Goal: Task Accomplishment & Management: Use online tool/utility

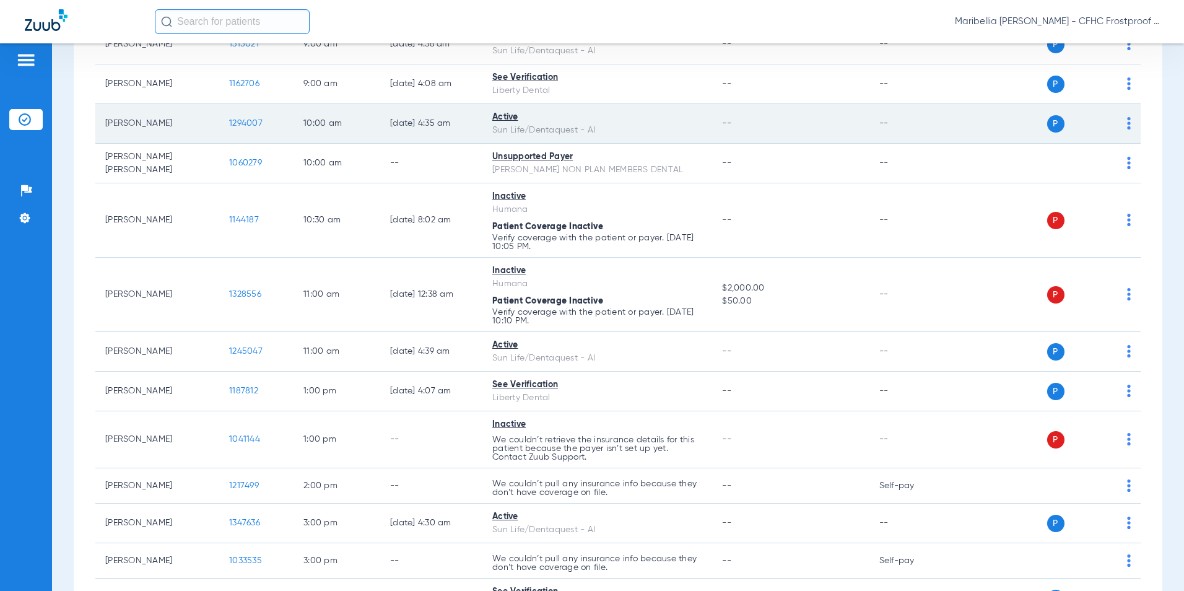
scroll to position [550, 0]
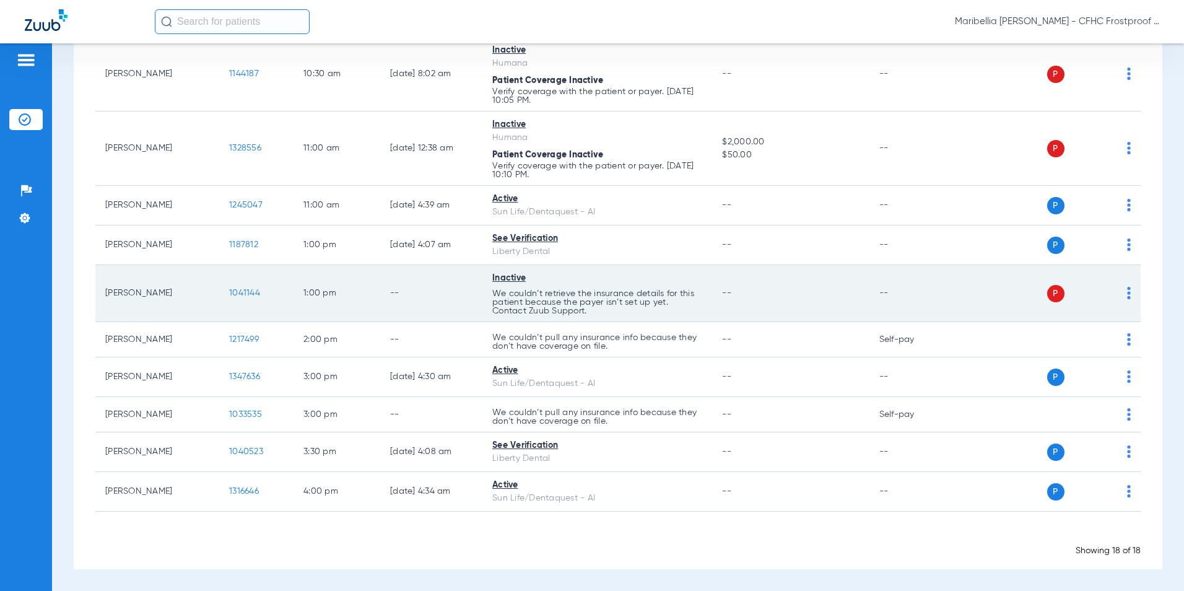
click at [256, 297] on span "1041144" at bounding box center [244, 293] width 31 height 9
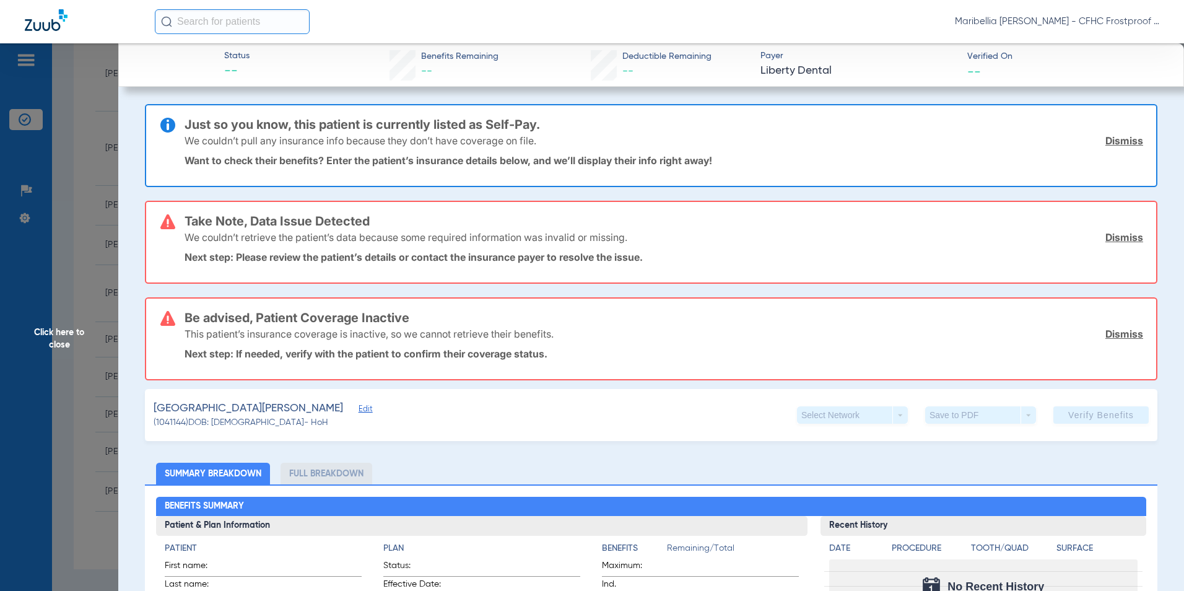
click at [358, 414] on span "Edit" at bounding box center [363, 410] width 11 height 12
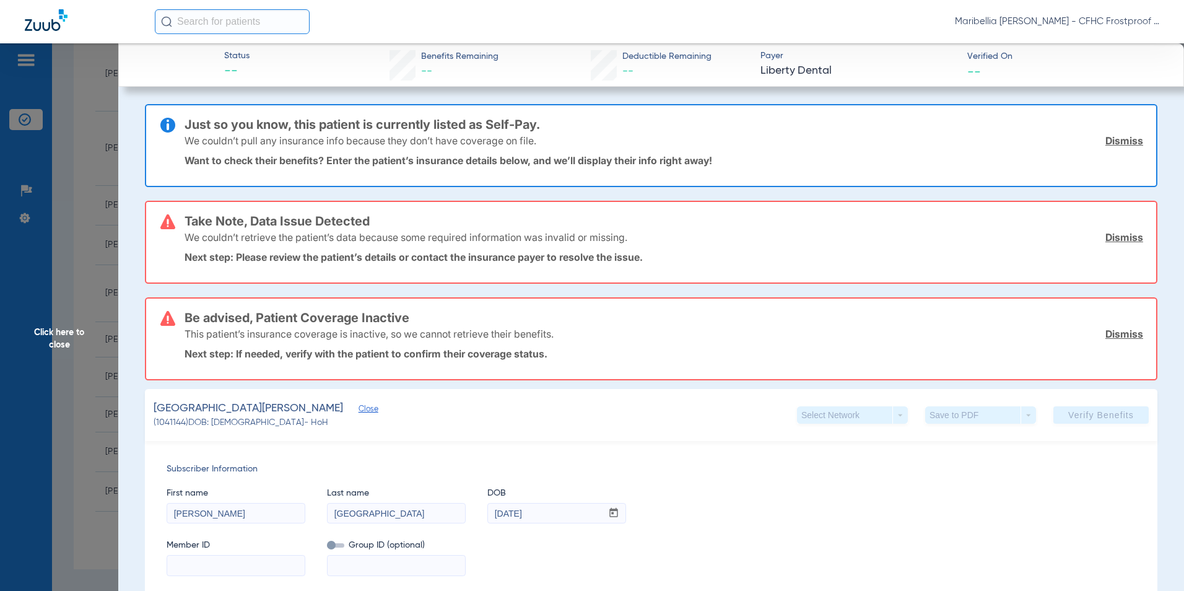
scroll to position [62, 0]
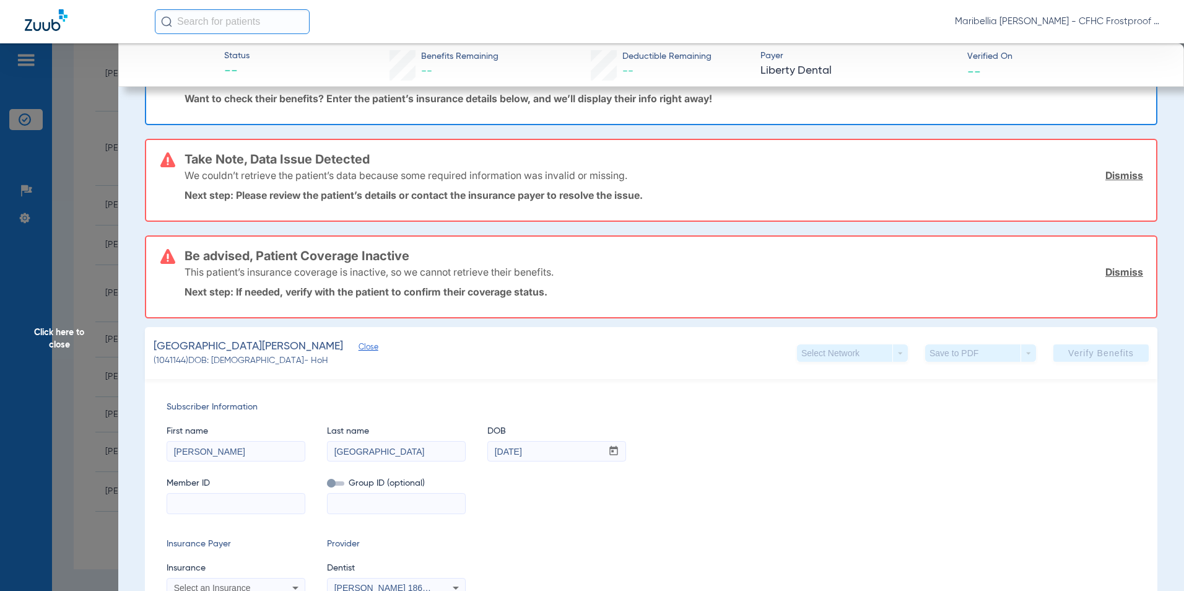
click at [59, 333] on span "Click here to close" at bounding box center [59, 338] width 118 height 591
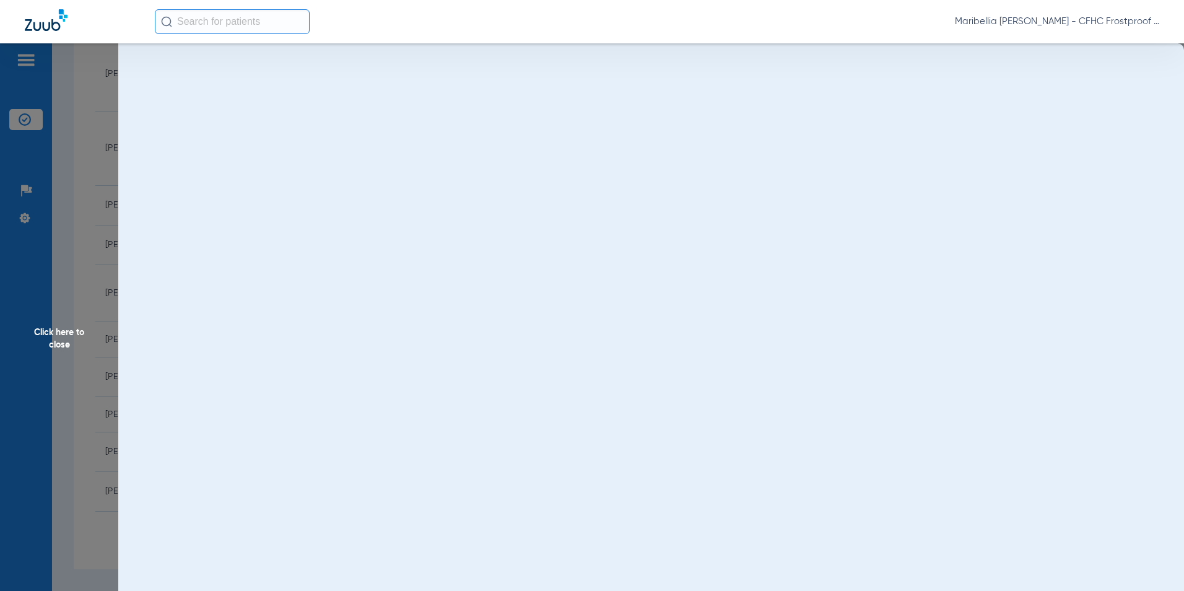
scroll to position [0, 0]
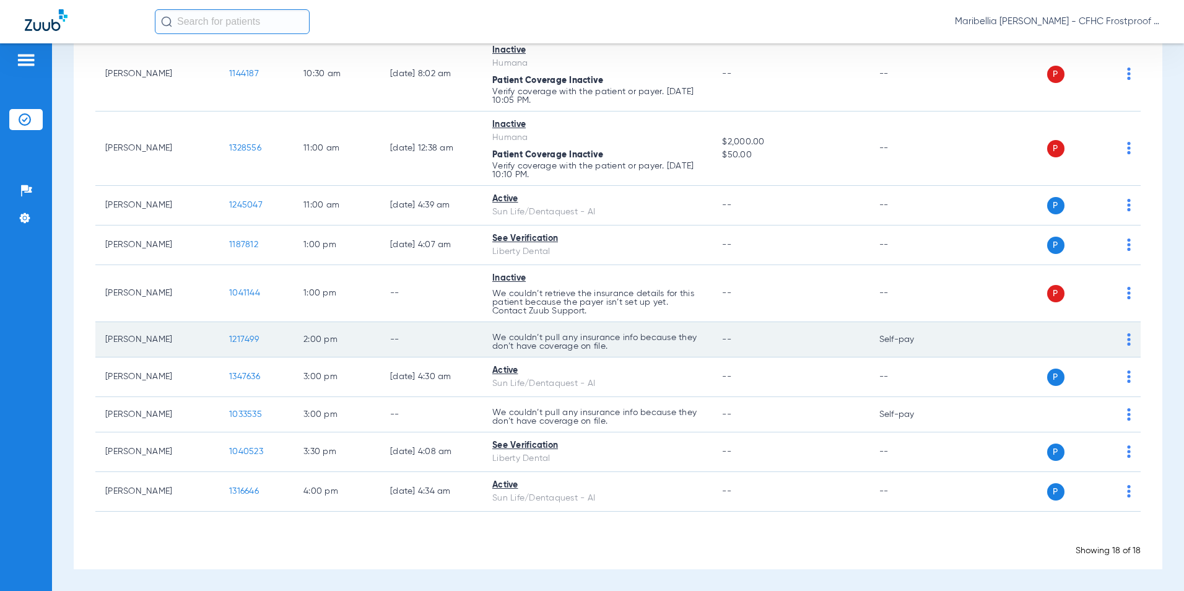
click at [243, 336] on td "1217499" at bounding box center [256, 339] width 74 height 35
click at [243, 337] on span "1217499" at bounding box center [244, 339] width 30 height 9
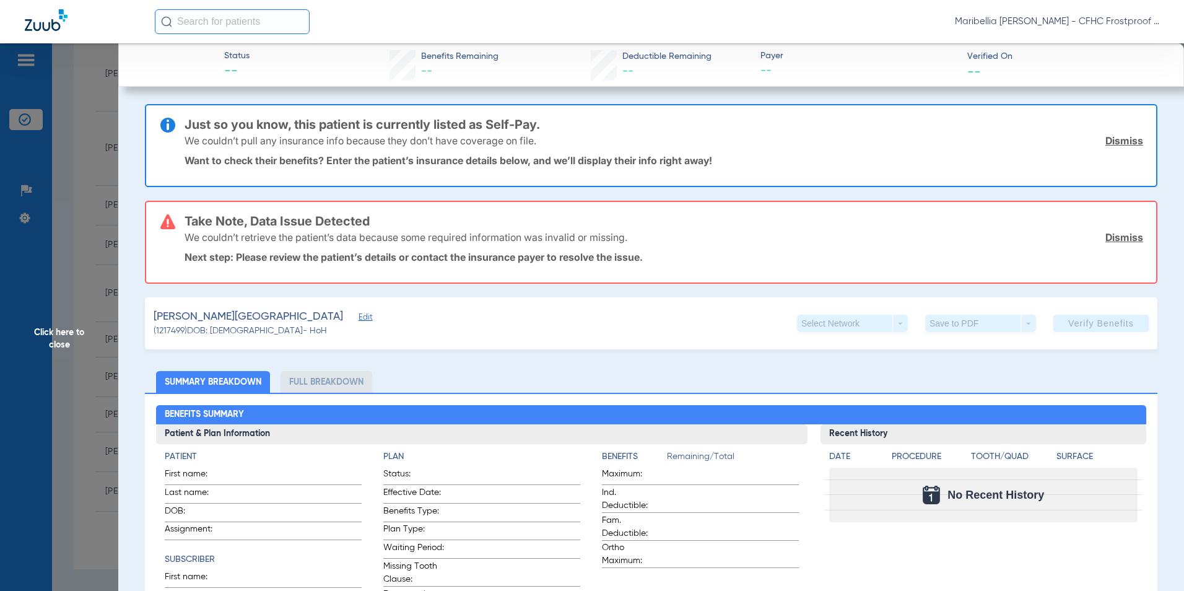
click at [358, 313] on span "Edit" at bounding box center [363, 319] width 11 height 12
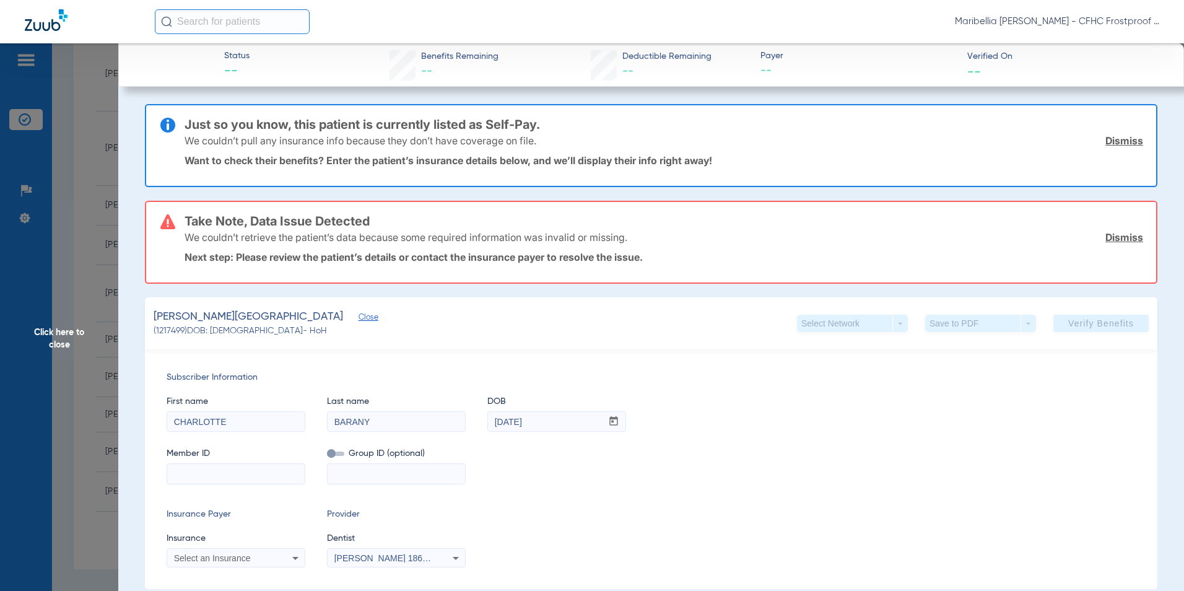
scroll to position [186, 0]
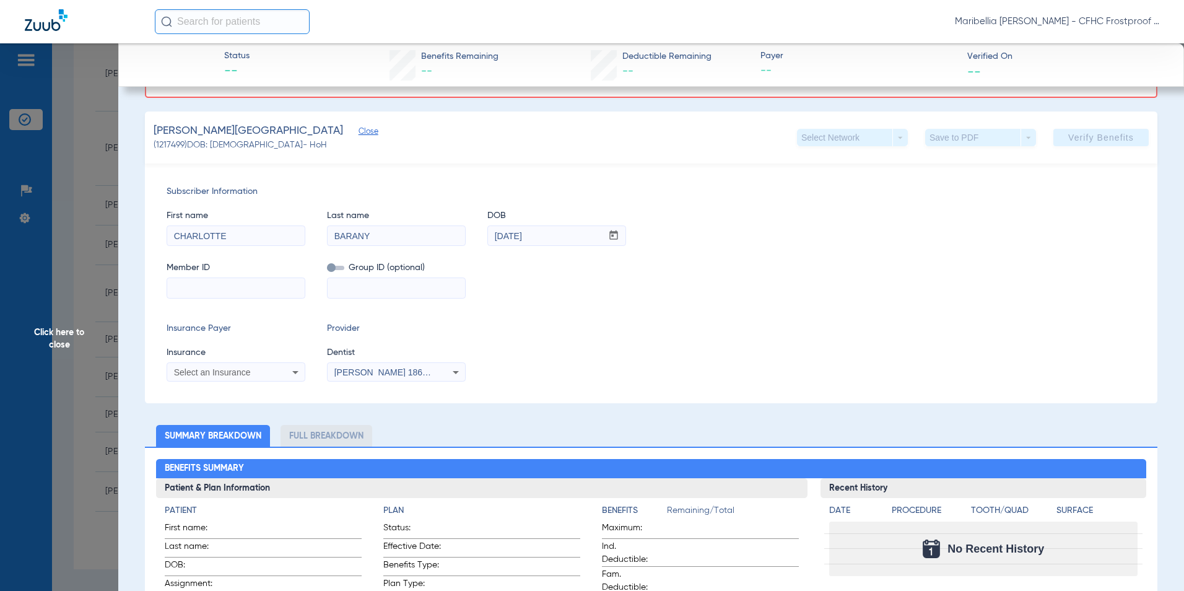
click at [80, 334] on span "Click here to close" at bounding box center [59, 338] width 118 height 591
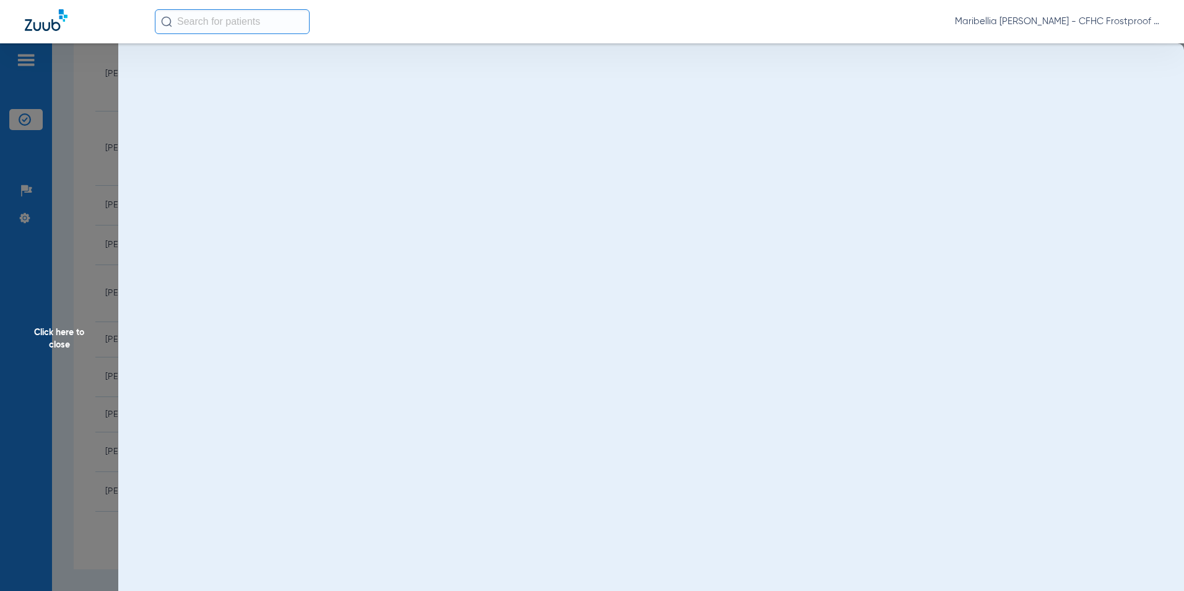
scroll to position [0, 0]
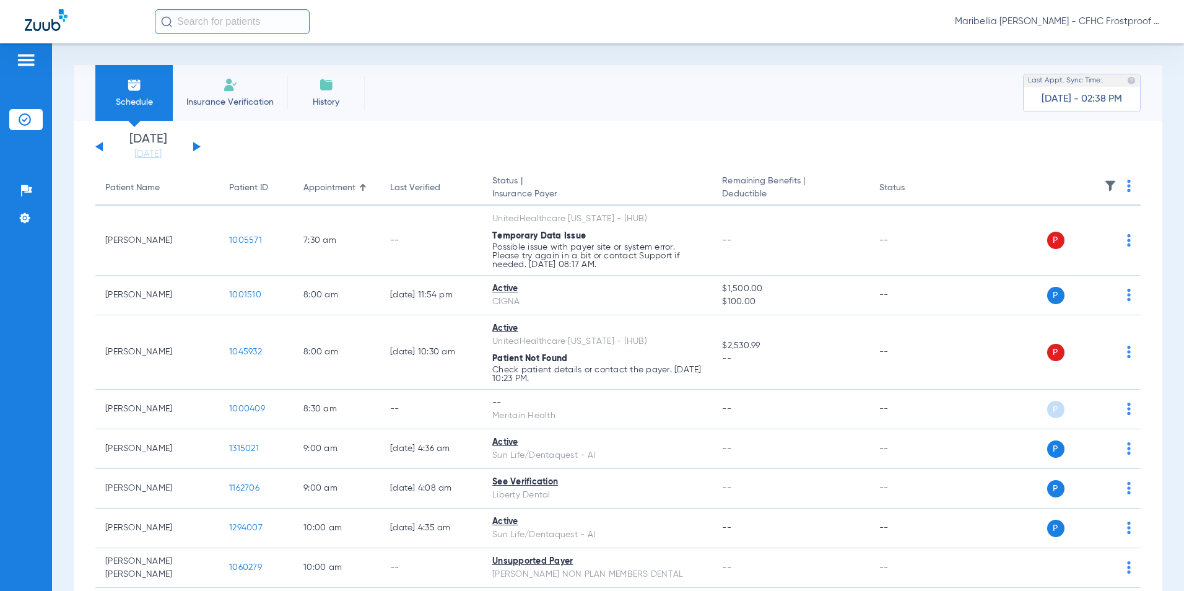
click at [202, 89] on li "Insurance Verification" at bounding box center [230, 93] width 115 height 56
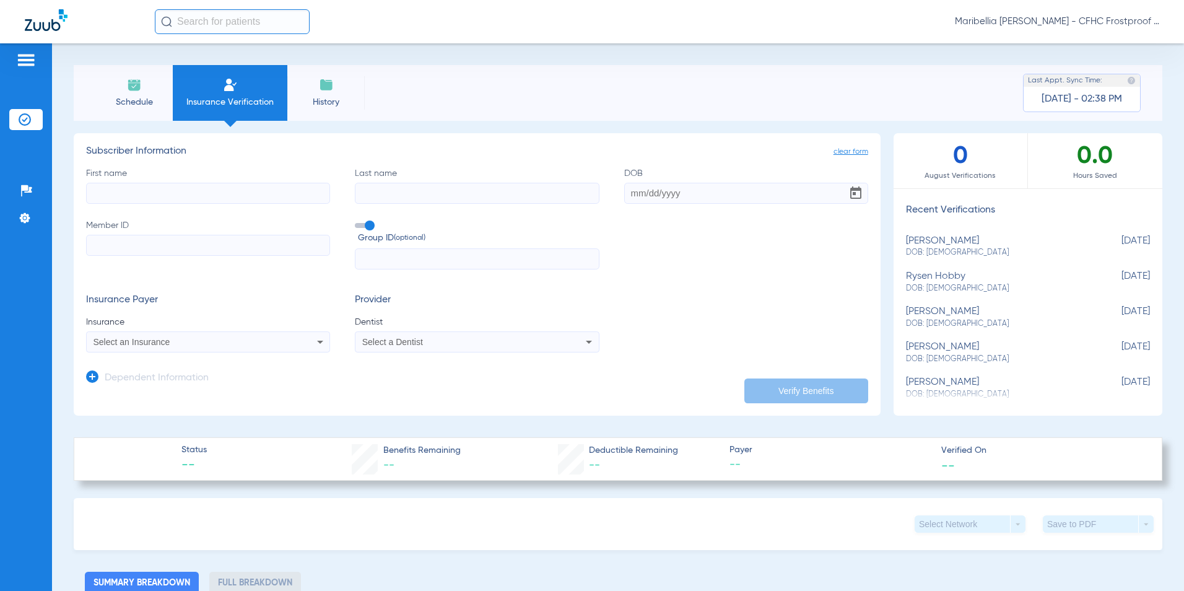
click at [142, 105] on span "Schedule" at bounding box center [134, 102] width 59 height 12
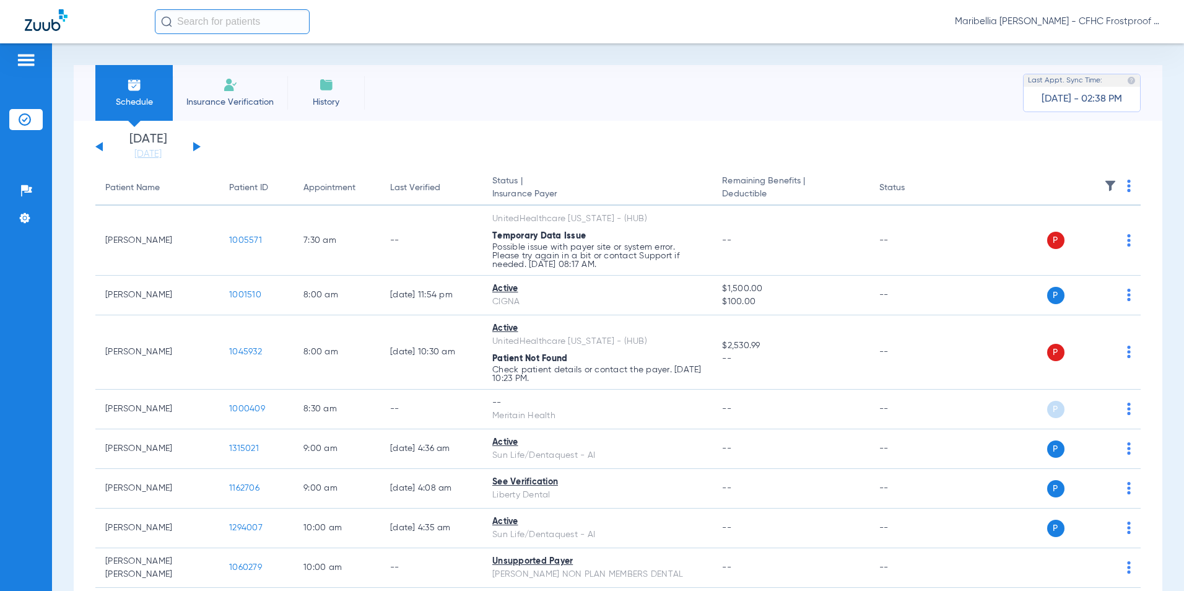
click at [194, 89] on li "Insurance Verification" at bounding box center [230, 93] width 115 height 56
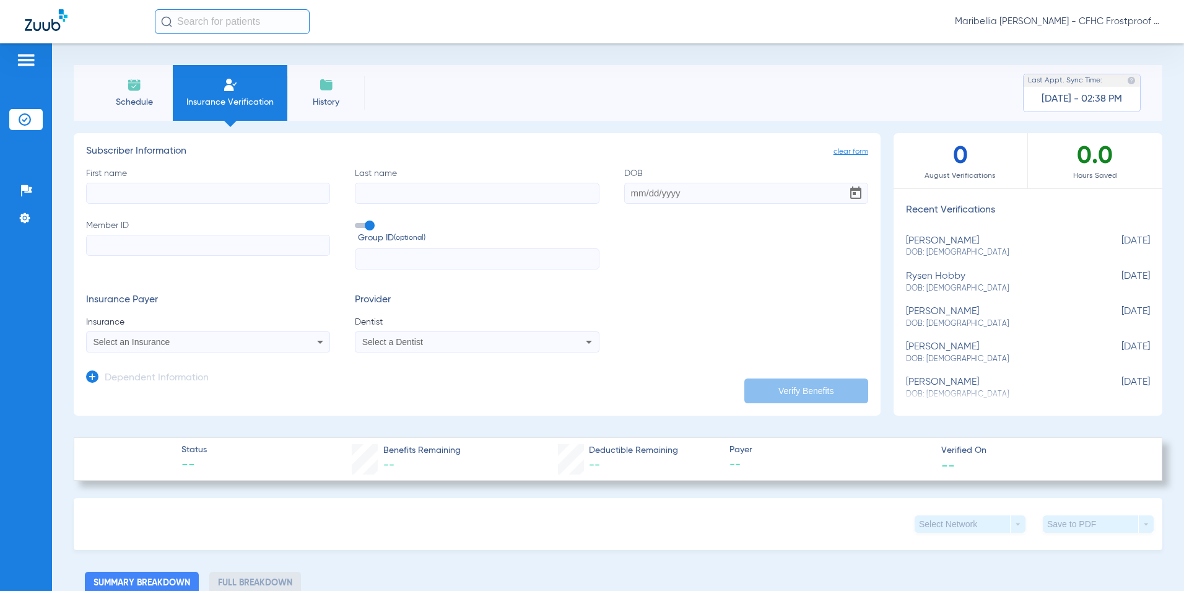
click at [147, 97] on span "Schedule" at bounding box center [134, 102] width 59 height 12
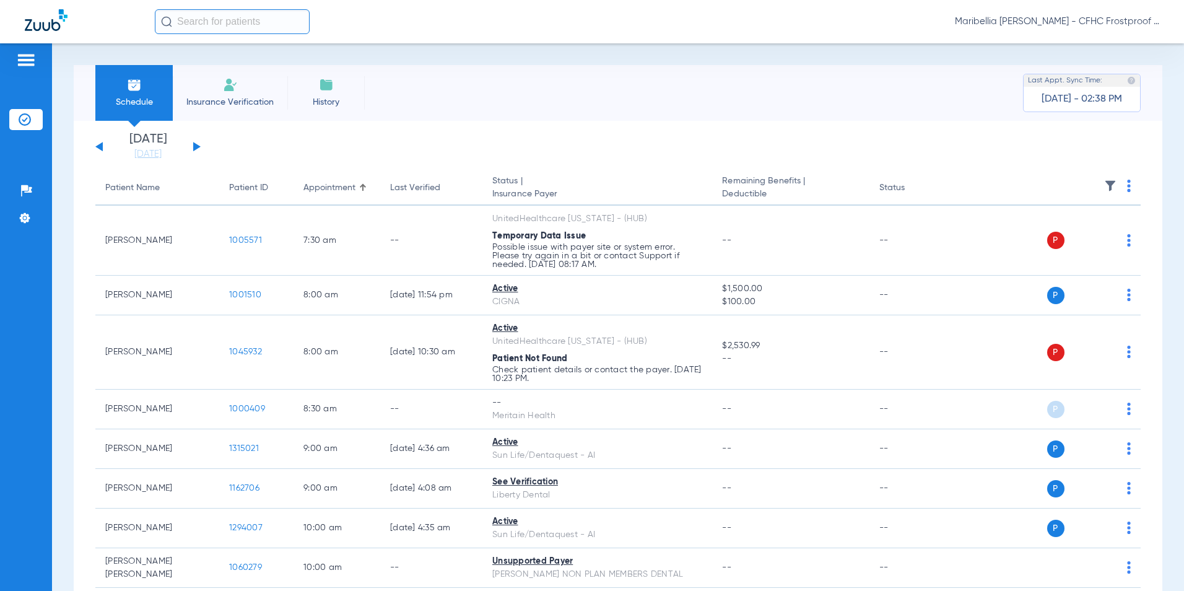
click at [276, 115] on li "Insurance Verification" at bounding box center [230, 93] width 115 height 56
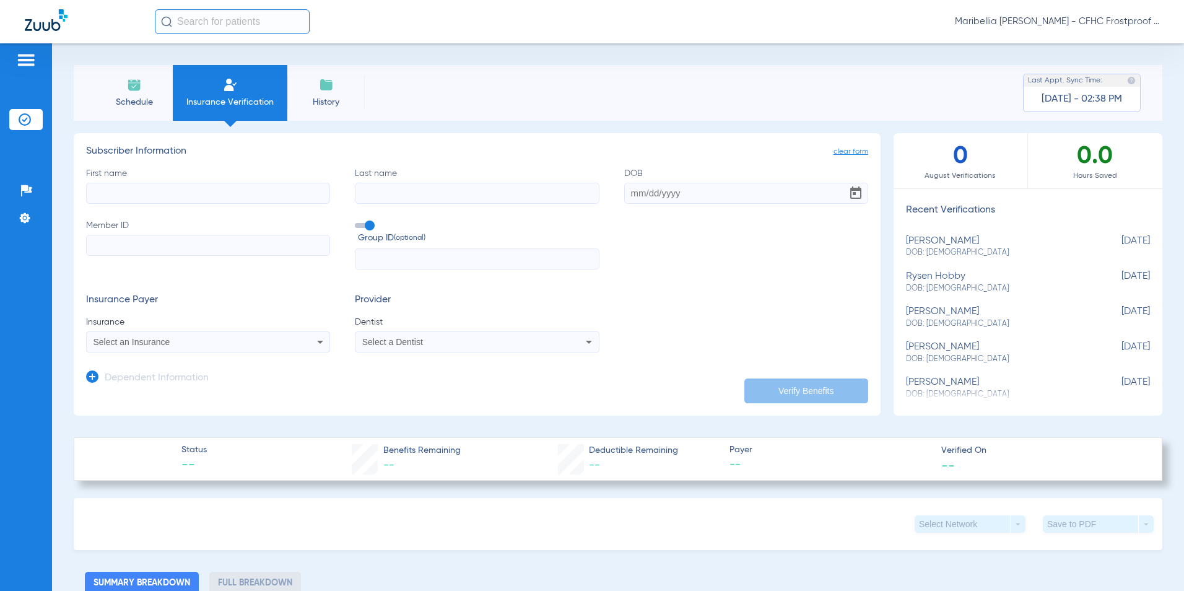
click at [163, 111] on li "Schedule" at bounding box center [133, 93] width 77 height 56
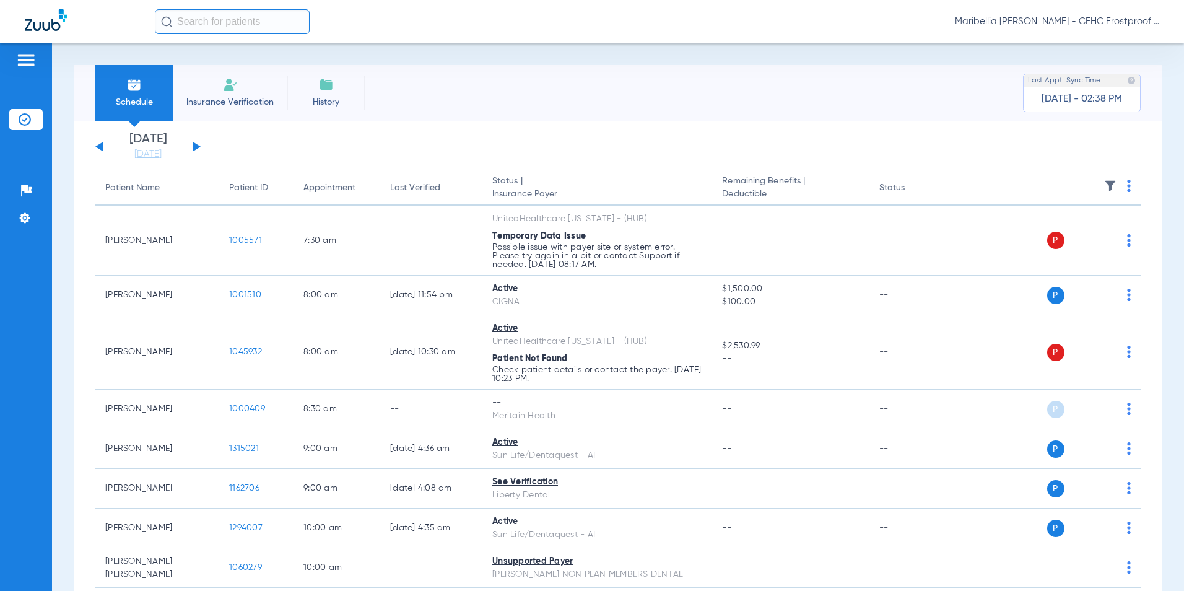
click at [240, 88] on li "Insurance Verification" at bounding box center [230, 93] width 115 height 56
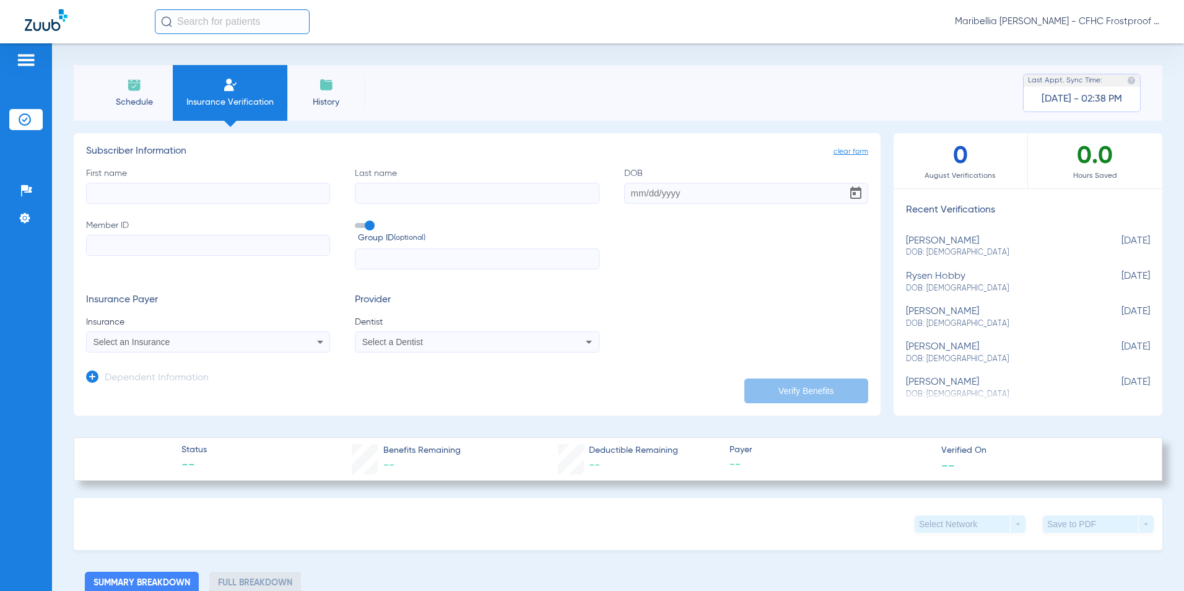
click at [96, 107] on li "Schedule" at bounding box center [133, 93] width 77 height 56
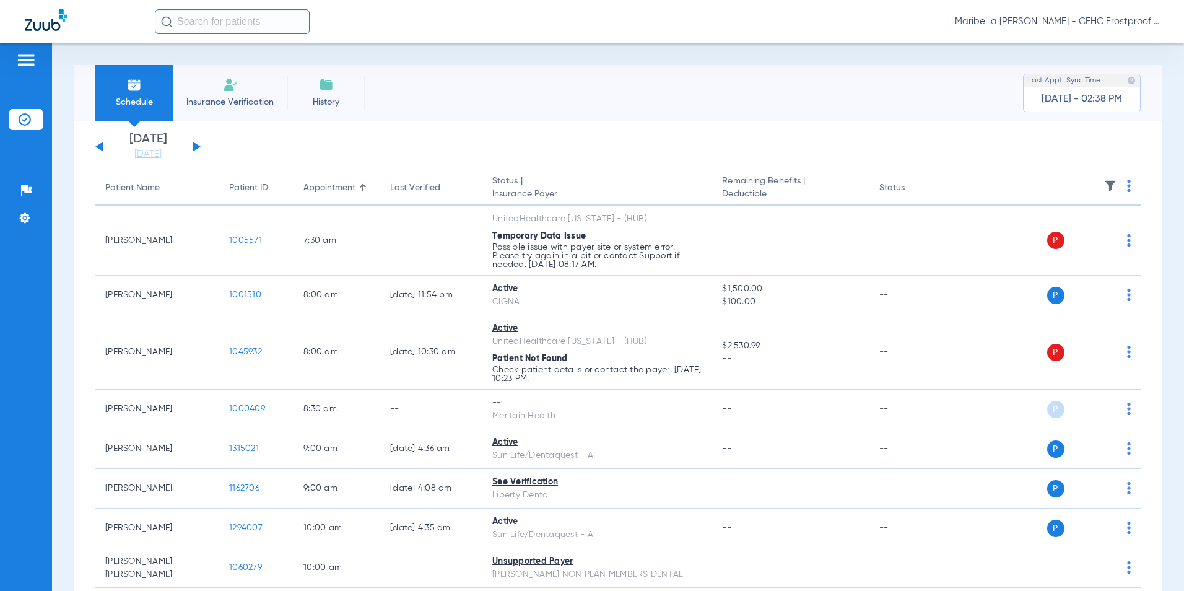
click at [167, 82] on li "Schedule" at bounding box center [133, 93] width 77 height 56
click at [188, 80] on li "Insurance Verification" at bounding box center [230, 93] width 115 height 56
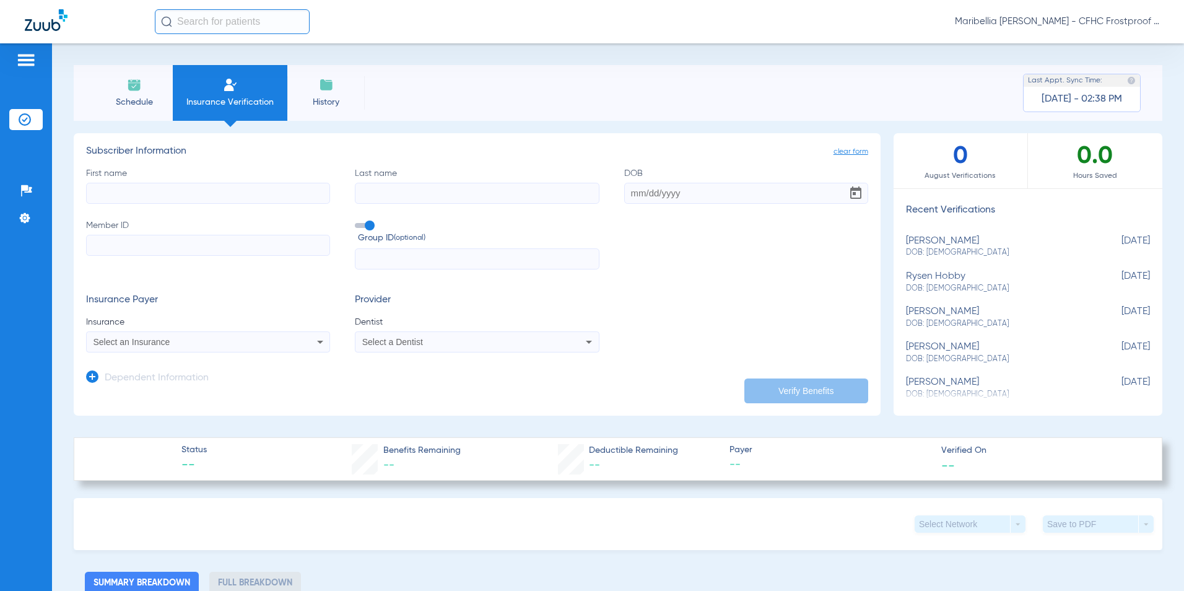
click at [110, 94] on li "Schedule" at bounding box center [133, 93] width 77 height 56
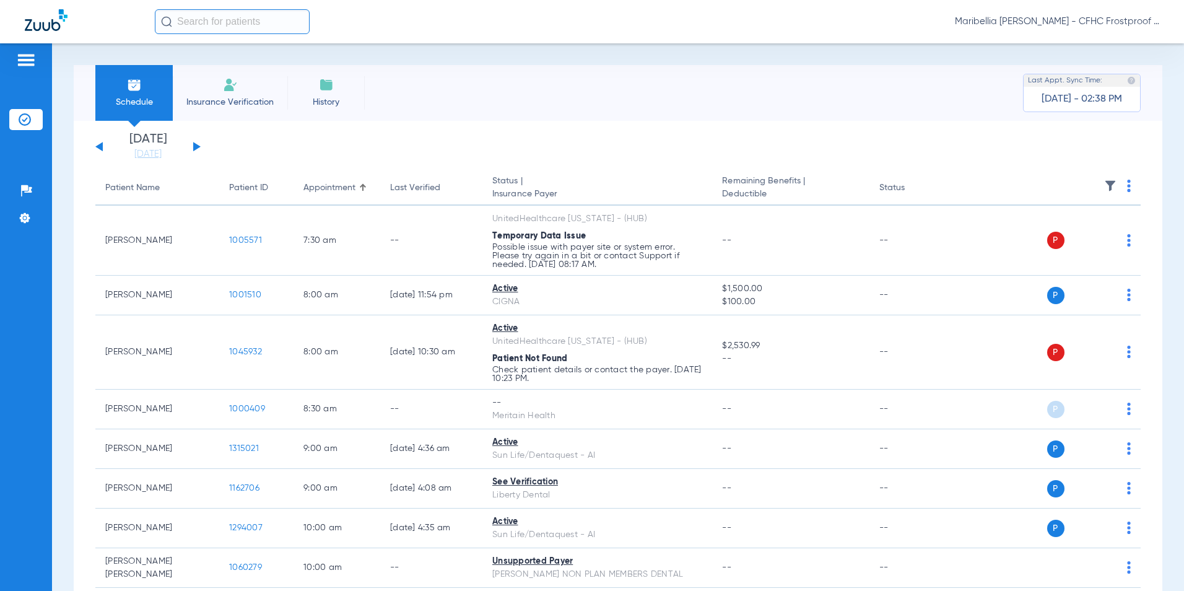
drag, startPoint x: 221, startPoint y: 76, endPoint x: 228, endPoint y: 75, distance: 6.8
click at [225, 75] on li "Insurance Verification" at bounding box center [230, 93] width 115 height 56
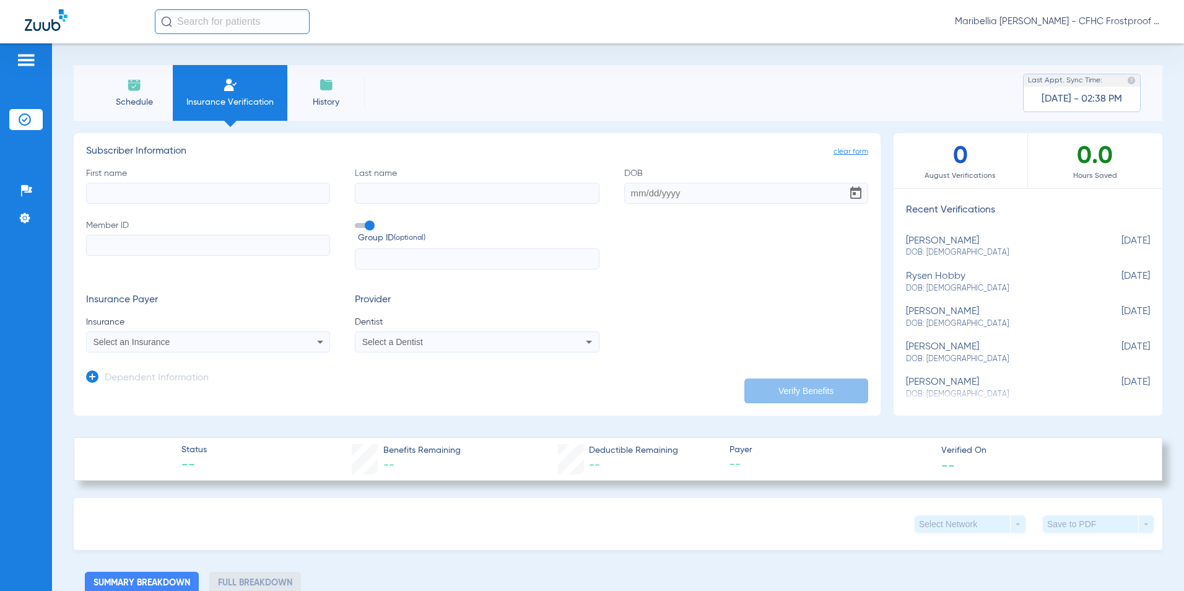
click at [131, 116] on li "Schedule" at bounding box center [133, 93] width 77 height 56
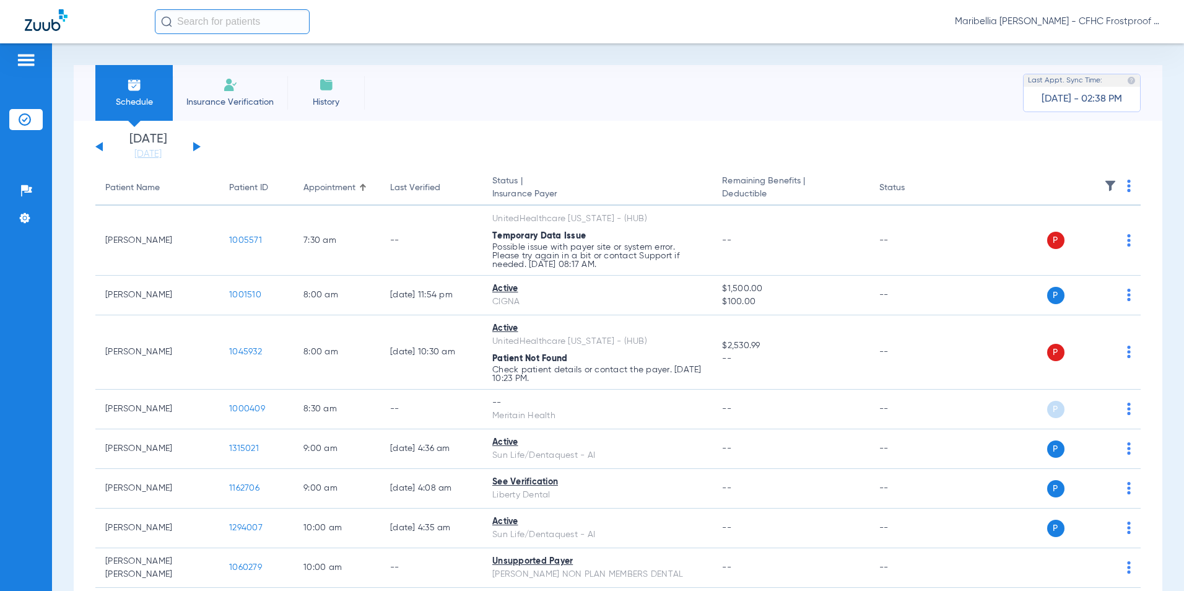
click at [243, 84] on li "Insurance Verification" at bounding box center [230, 93] width 115 height 56
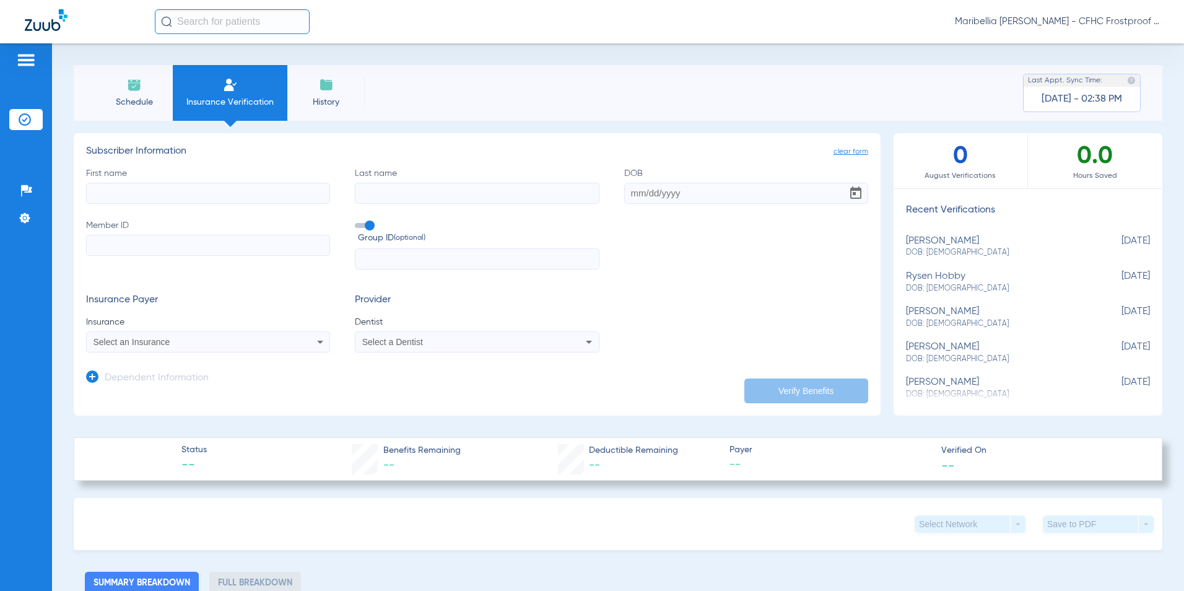
click at [97, 89] on li "Schedule" at bounding box center [133, 93] width 77 height 56
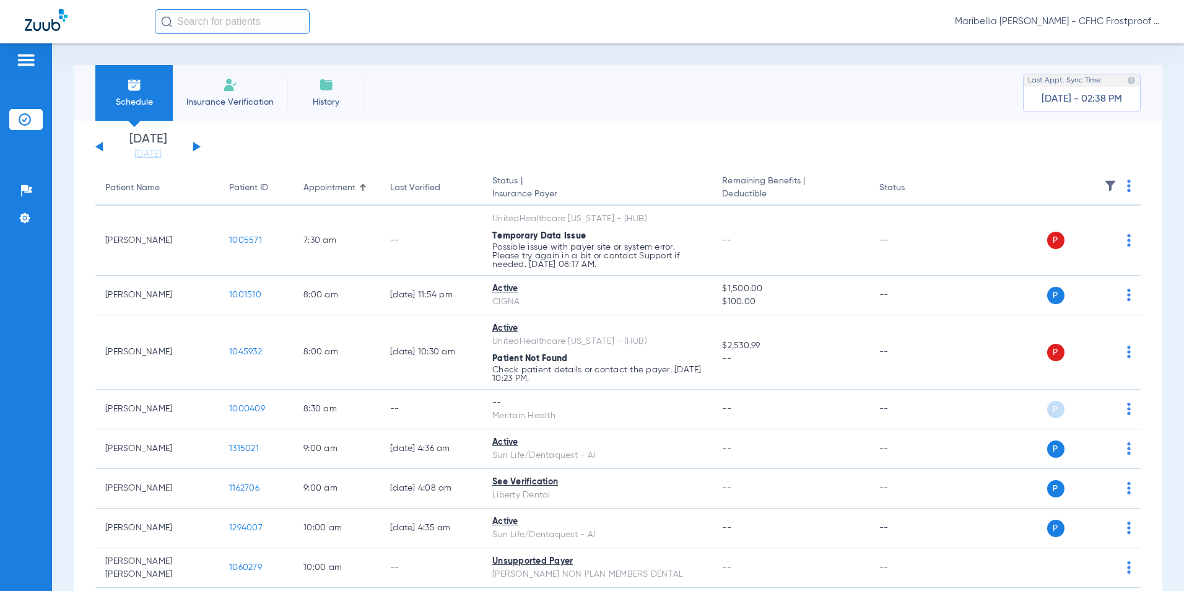
click at [276, 77] on li "Insurance Verification" at bounding box center [230, 93] width 115 height 56
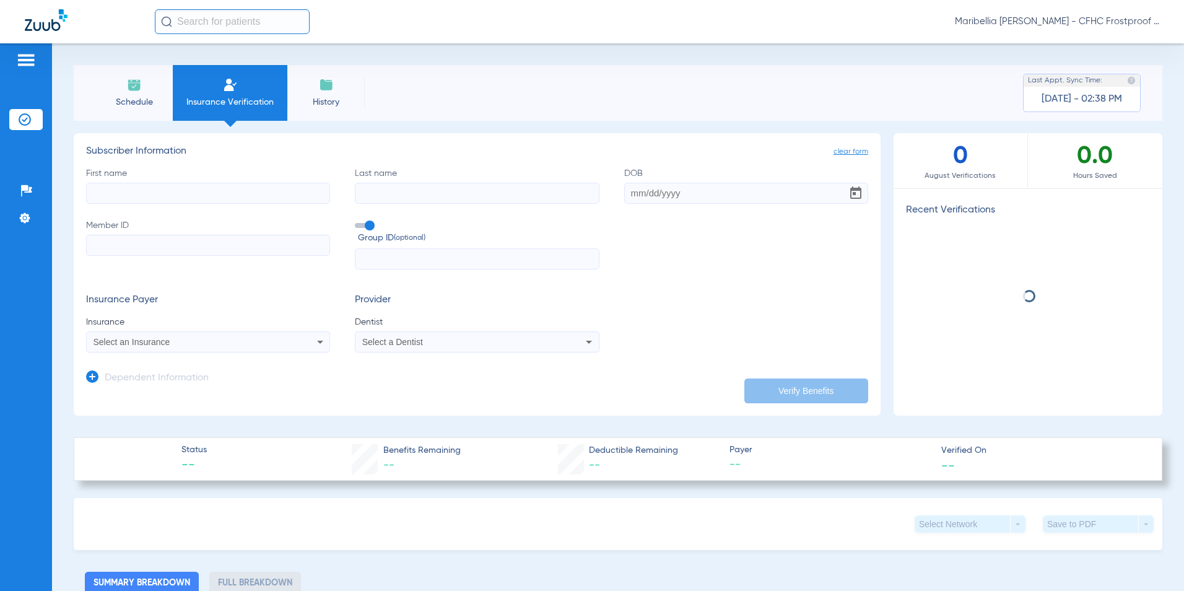
drag, startPoint x: 276, startPoint y: 77, endPoint x: 339, endPoint y: 75, distance: 63.8
click at [339, 75] on li "History" at bounding box center [325, 93] width 77 height 56
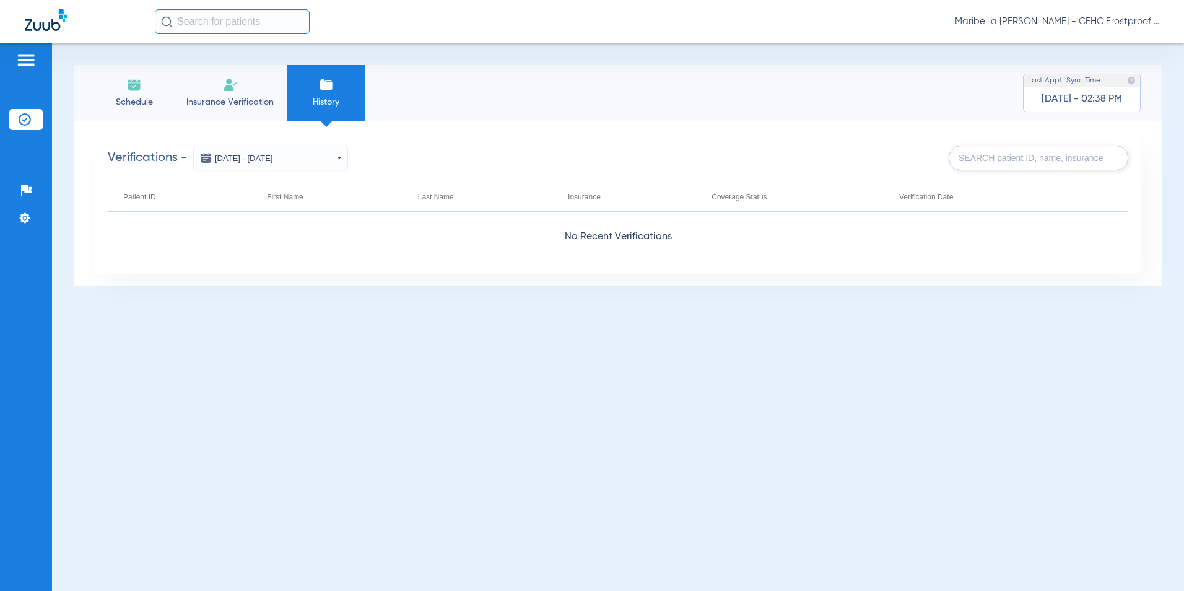
click at [141, 80] on img at bounding box center [134, 84] width 15 height 15
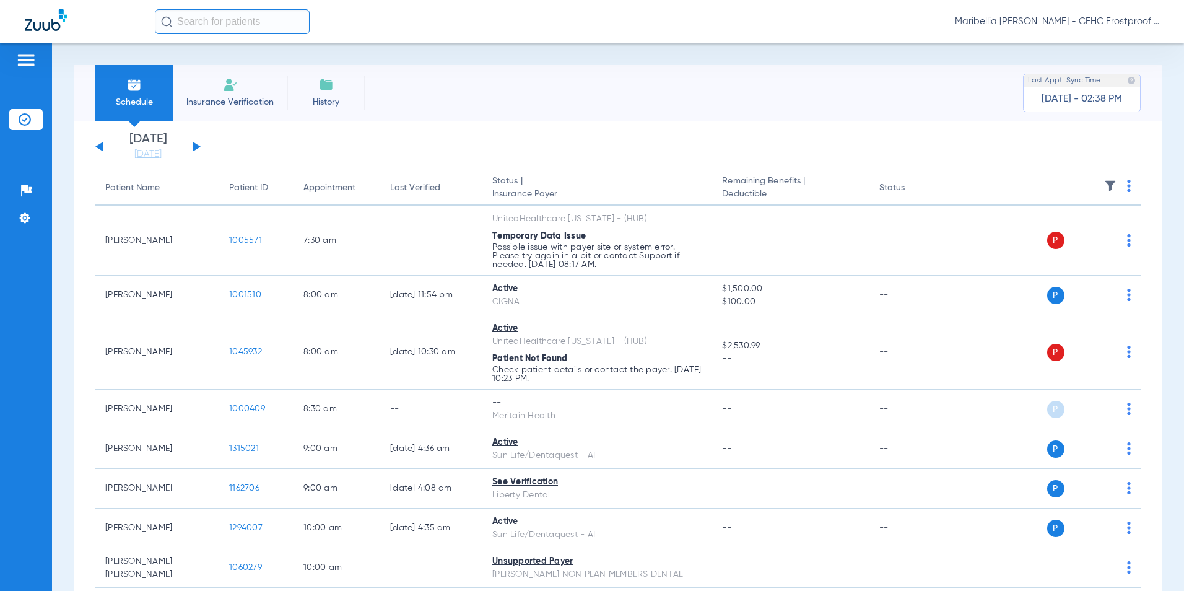
click at [205, 79] on li "Insurance Verification" at bounding box center [230, 93] width 115 height 56
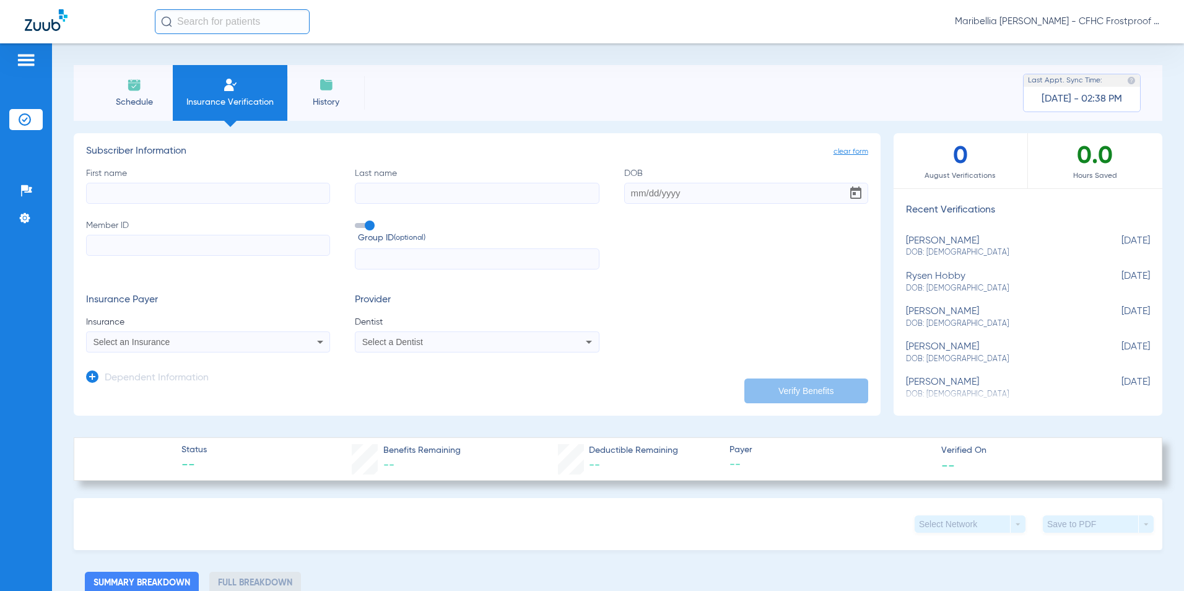
click at [112, 87] on li "Schedule" at bounding box center [133, 93] width 77 height 56
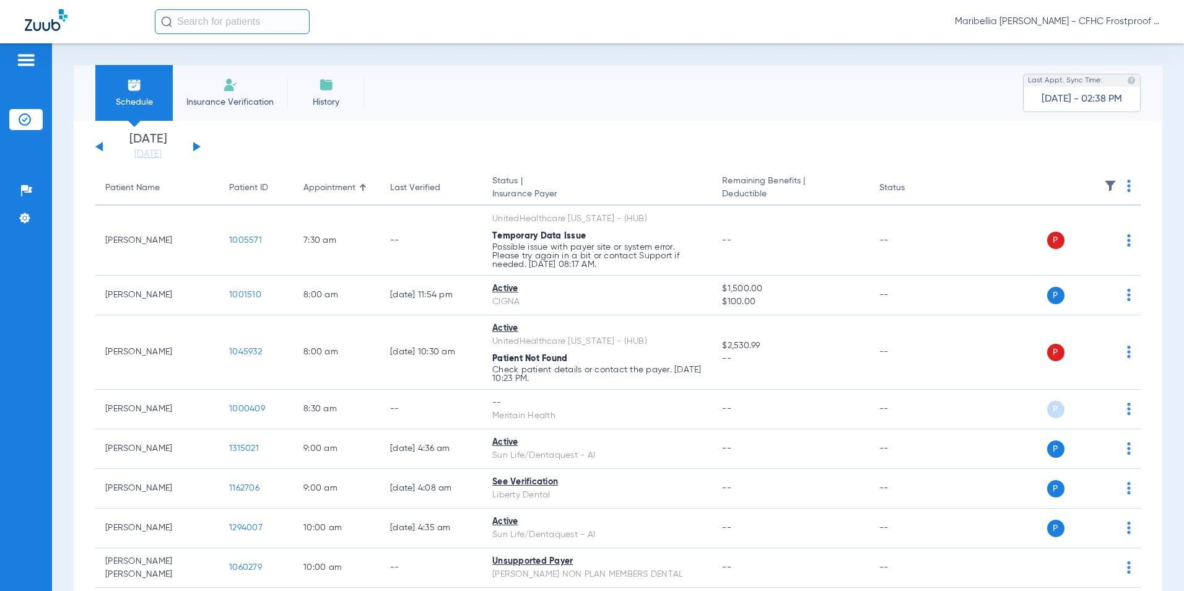
click at [225, 85] on img at bounding box center [230, 84] width 15 height 15
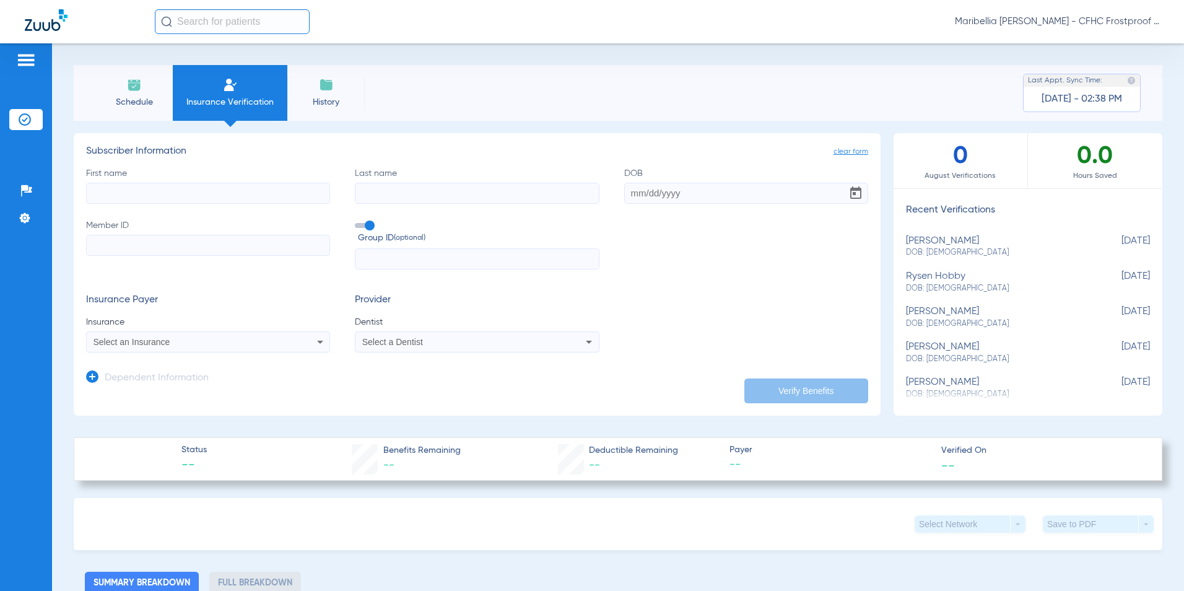
click at [118, 96] on span "Schedule" at bounding box center [134, 102] width 59 height 12
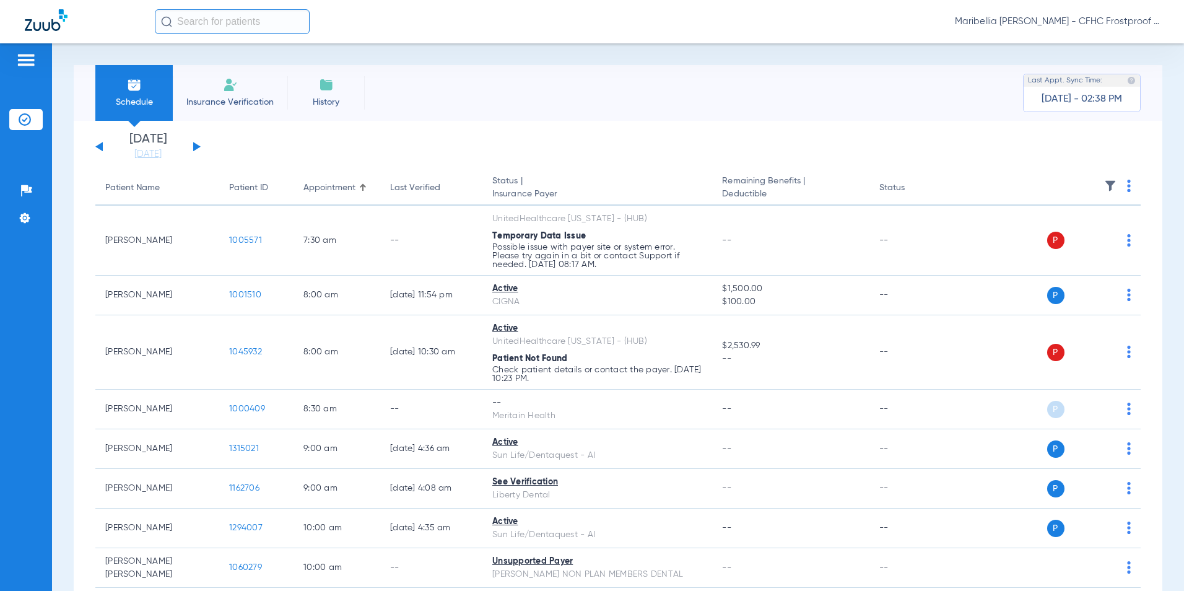
click at [192, 146] on div "Saturday 06-07-2025 Sunday 06-08-2025 Monday 06-09-2025 Tuesday 06-10-2025 Wedn…" at bounding box center [147, 146] width 105 height 27
click at [194, 147] on button at bounding box center [196, 146] width 7 height 9
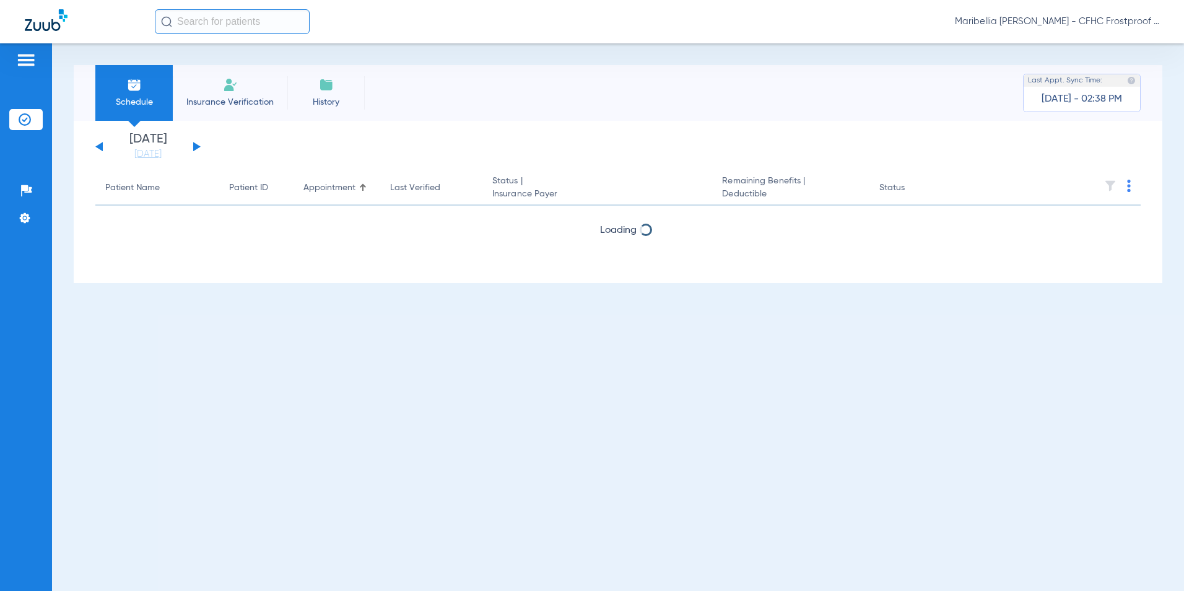
click at [195, 147] on button at bounding box center [196, 146] width 7 height 9
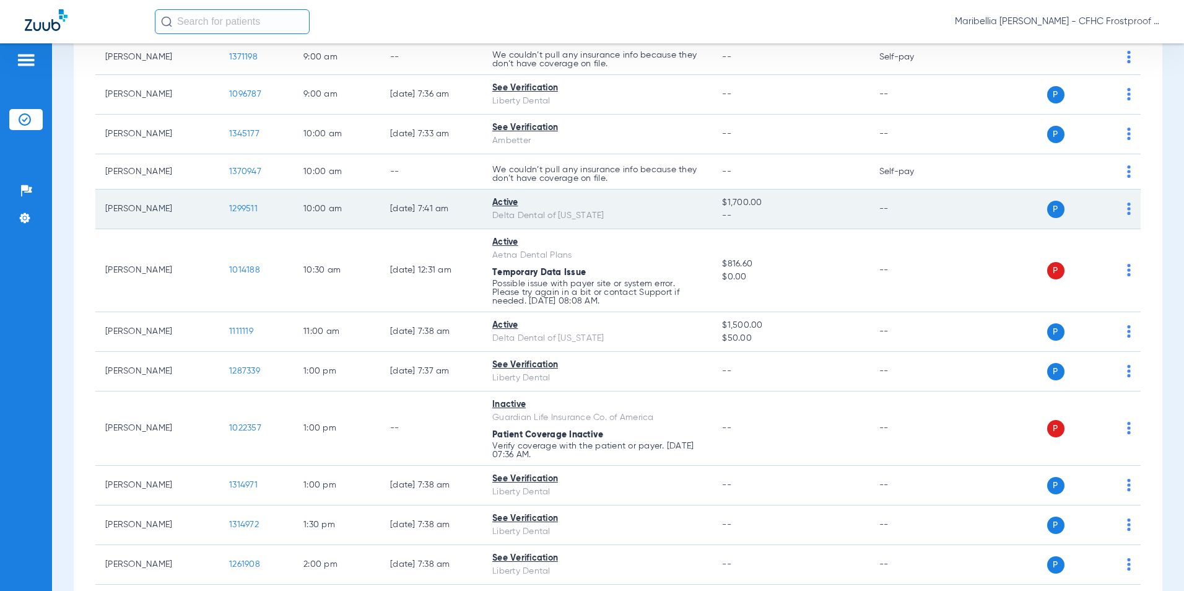
scroll to position [310, 0]
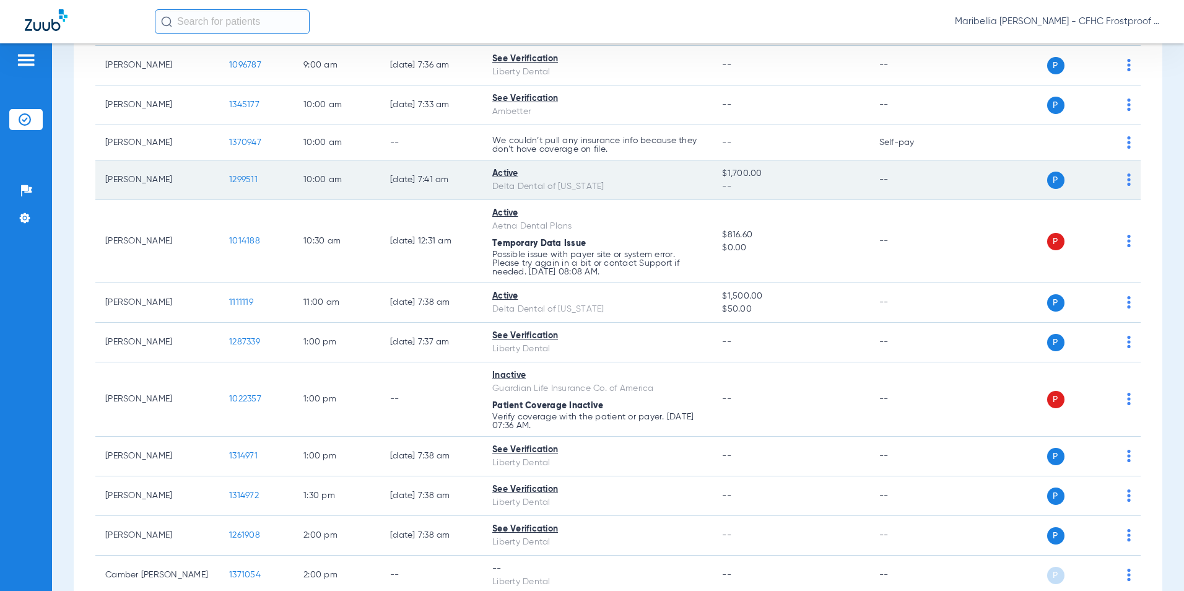
click at [256, 174] on td "1299511" at bounding box center [256, 180] width 74 height 40
click at [256, 176] on span "1299511" at bounding box center [243, 179] width 28 height 9
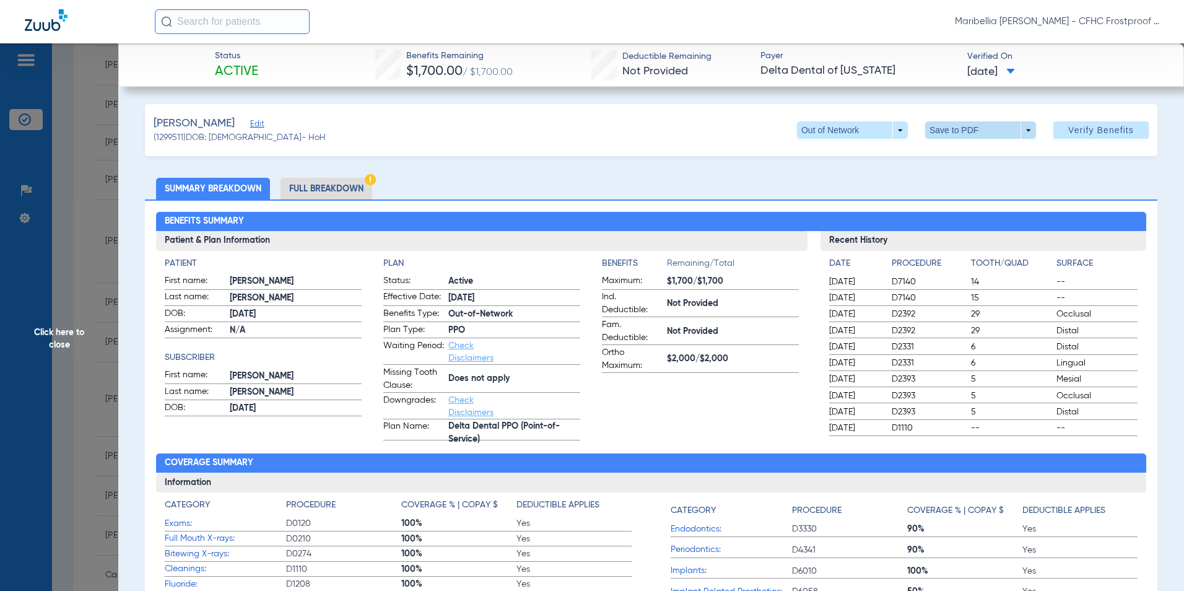
click at [965, 131] on span at bounding box center [980, 130] width 30 height 30
click at [942, 157] on button "insert_drive_file Save to PDF" at bounding box center [962, 154] width 93 height 25
click at [40, 328] on span "Click here to close" at bounding box center [59, 338] width 118 height 591
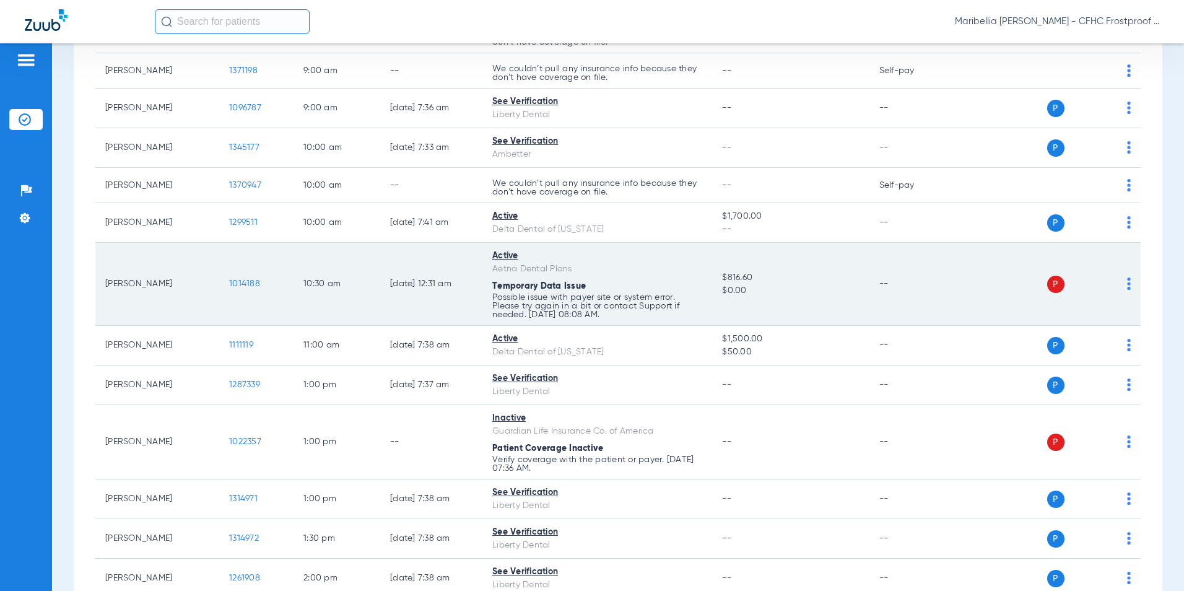
scroll to position [104, 0]
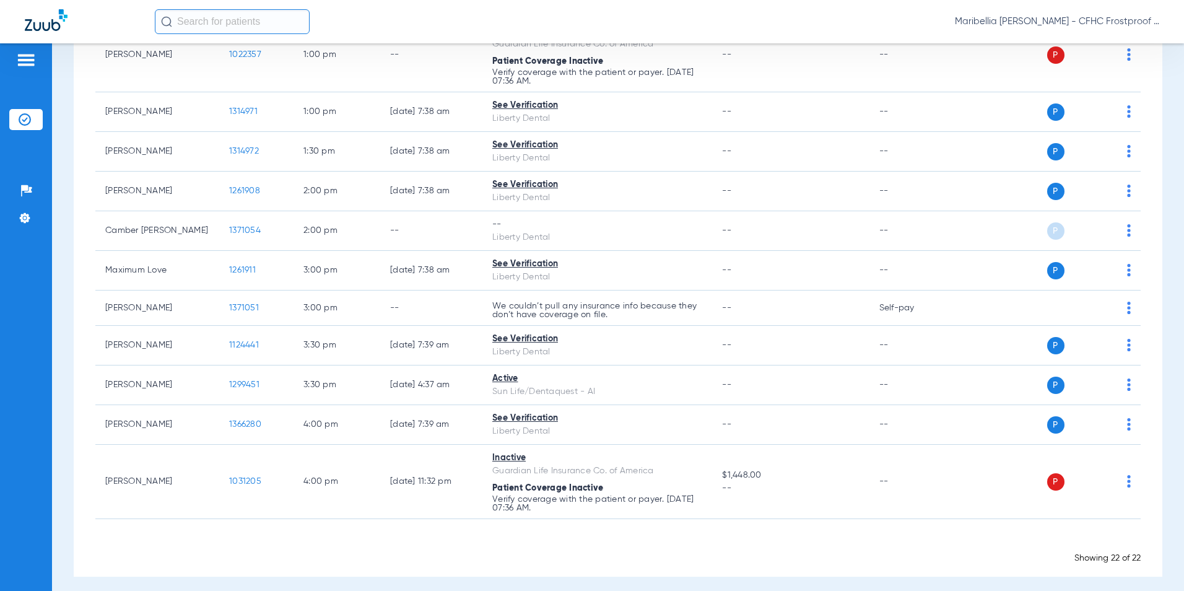
scroll to position [661, 0]
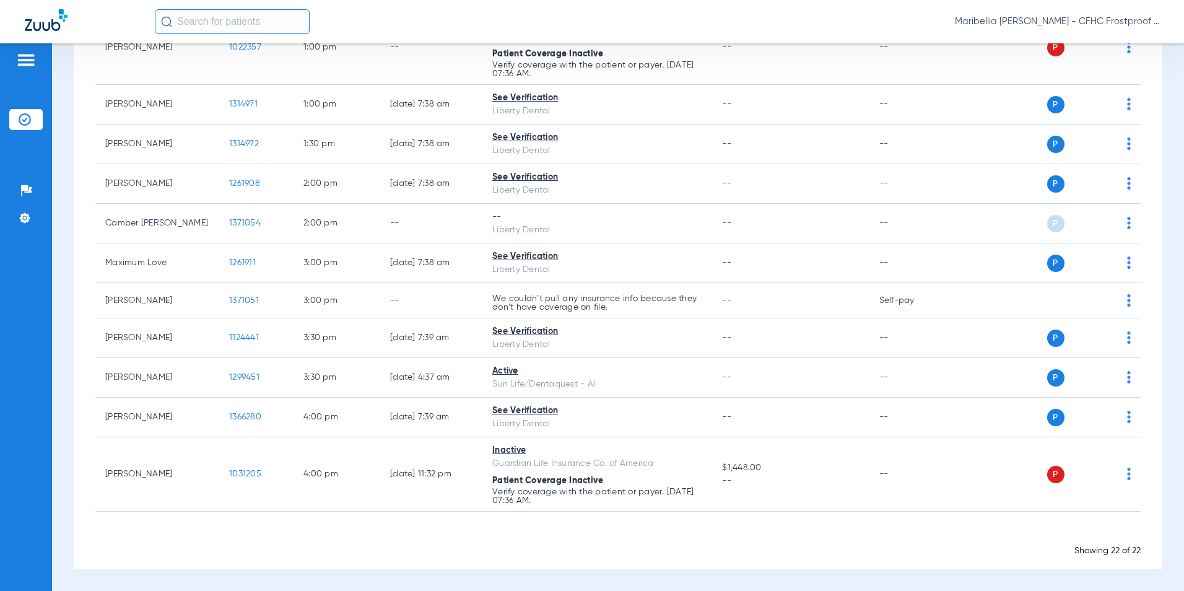
drag, startPoint x: 629, startPoint y: 9, endPoint x: 731, endPoint y: 9, distance: 101.5
click at [636, 9] on div "Maribellia [PERSON_NAME] - CFHC Frostproof Dental" at bounding box center [592, 21] width 1184 height 43
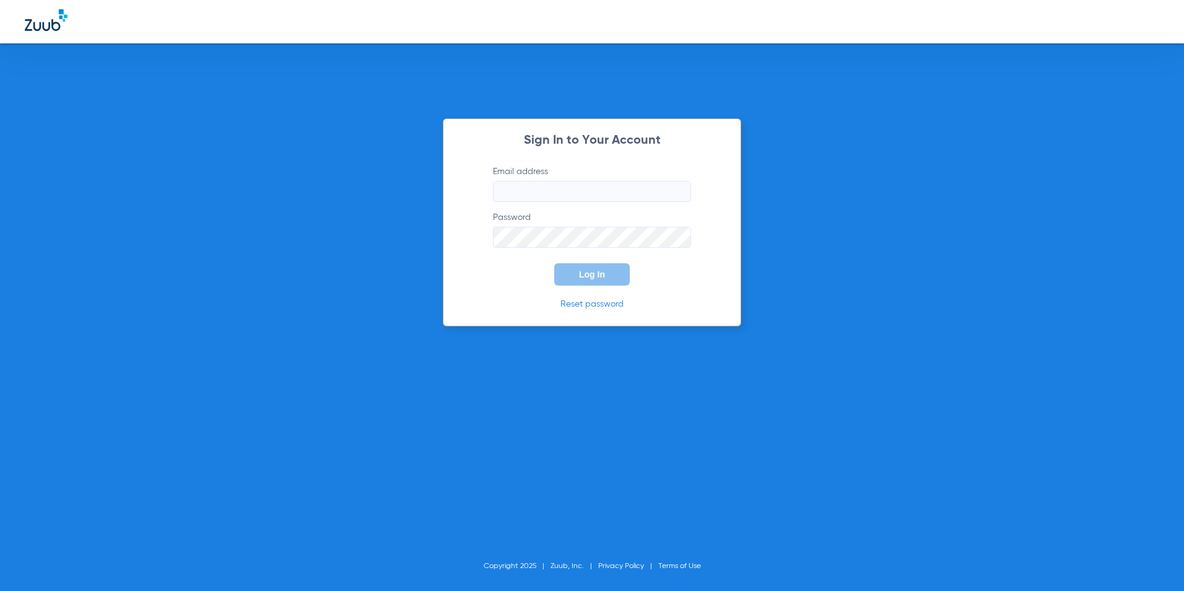
type input "mvaldez@cfhconline.org"
